Goal: Task Accomplishment & Management: Manage account settings

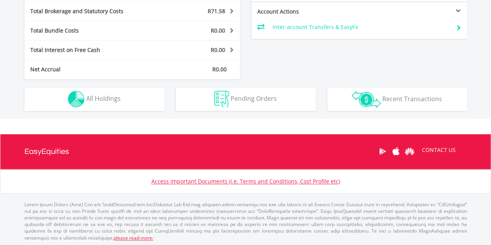
scroll to position [75, 147]
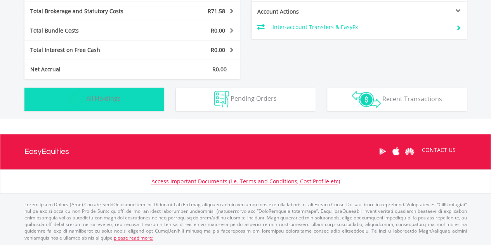
click at [131, 93] on button "Holdings All Holdings" at bounding box center [94, 99] width 140 height 23
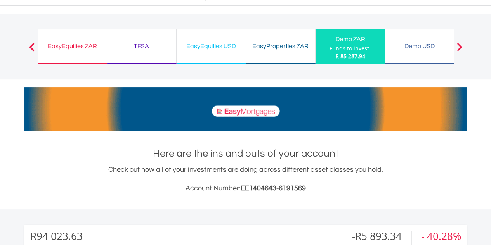
scroll to position [0, 0]
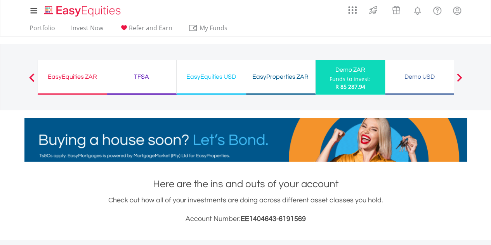
click at [90, 78] on div "EasyEquities ZAR" at bounding box center [72, 76] width 59 height 11
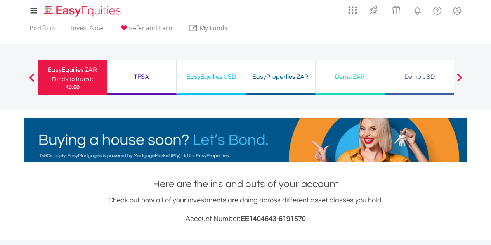
click at [150, 75] on div "TFSA" at bounding box center [142, 76] width 60 height 11
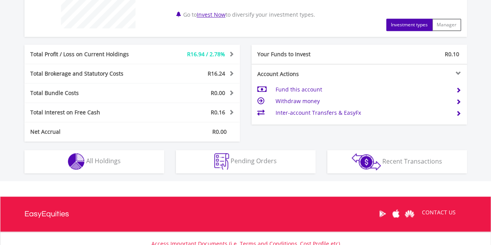
scroll to position [357, 0]
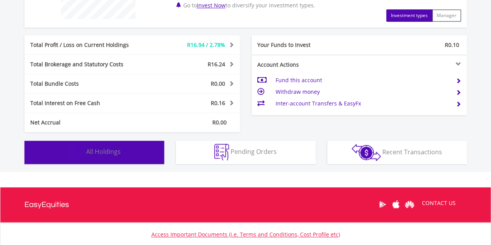
click at [106, 149] on span "All Holdings" at bounding box center [103, 151] width 35 height 9
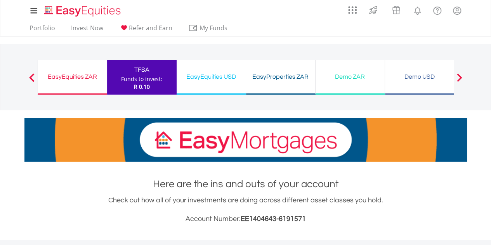
scroll to position [0, 0]
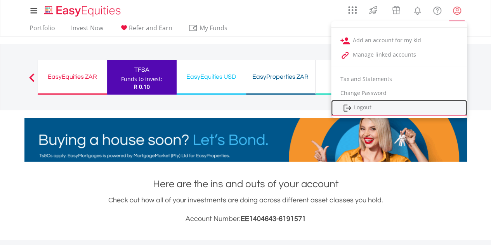
click at [365, 104] on link "Logout" at bounding box center [399, 108] width 136 height 16
